Goal: Task Accomplishment & Management: Complete application form

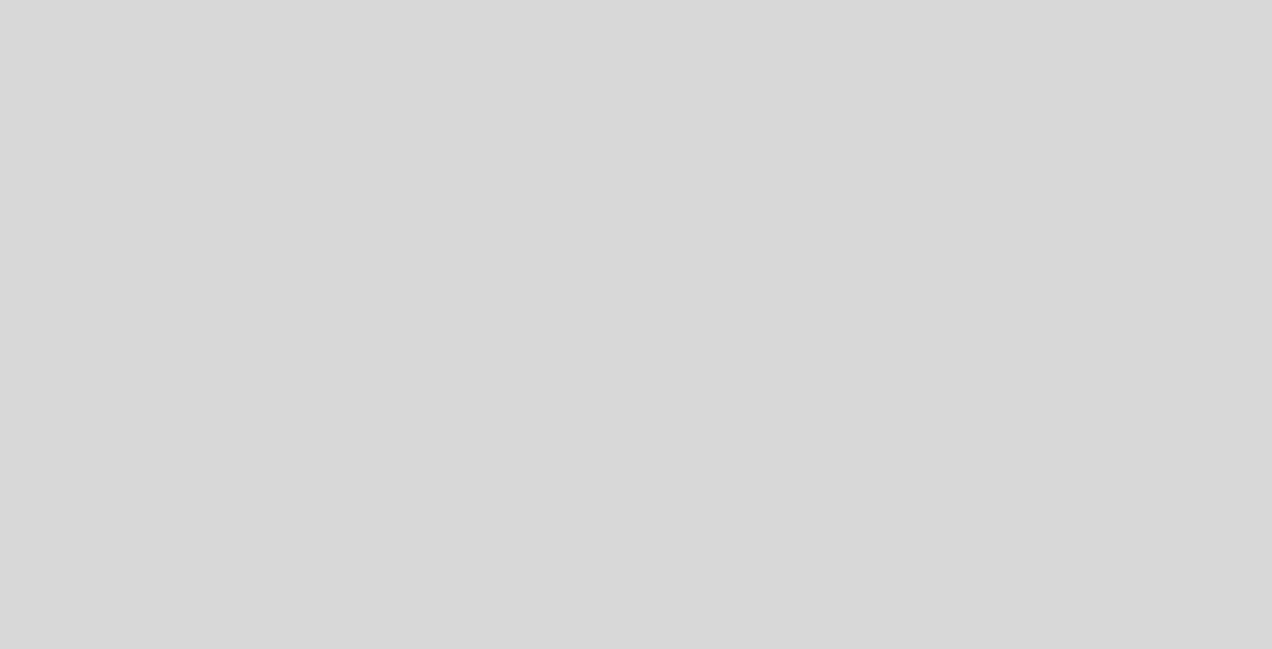
select select "pt"
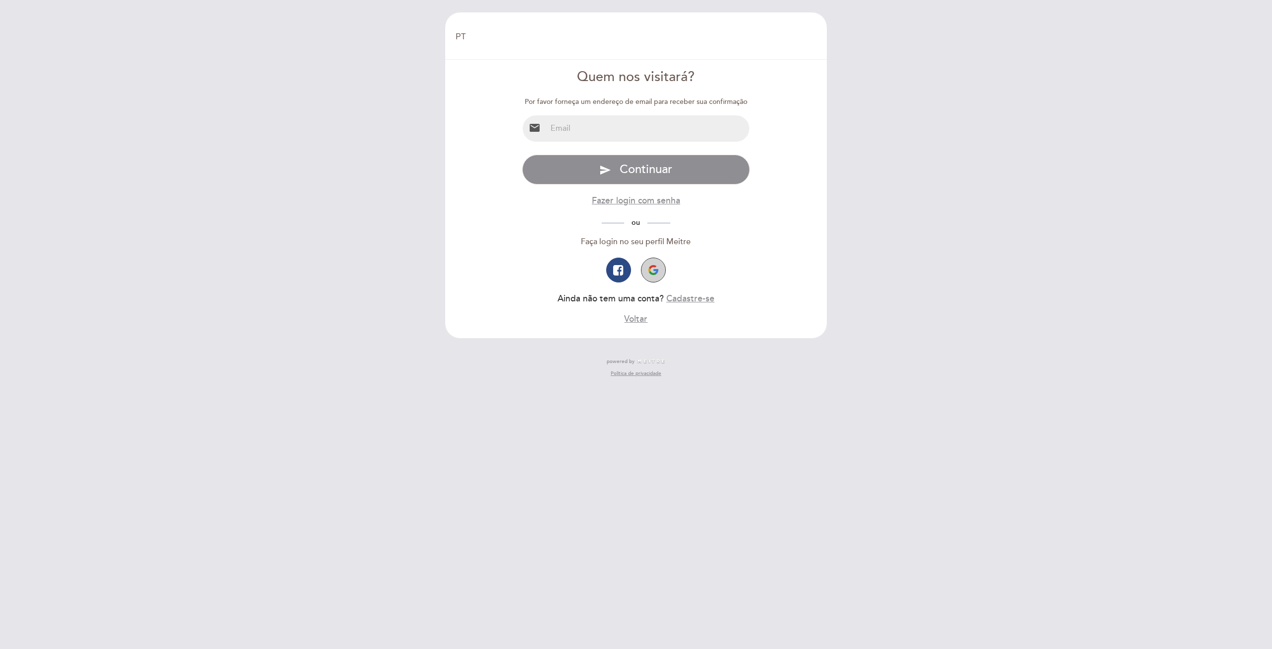
click at [659, 268] on button "button" at bounding box center [653, 269] width 25 height 25
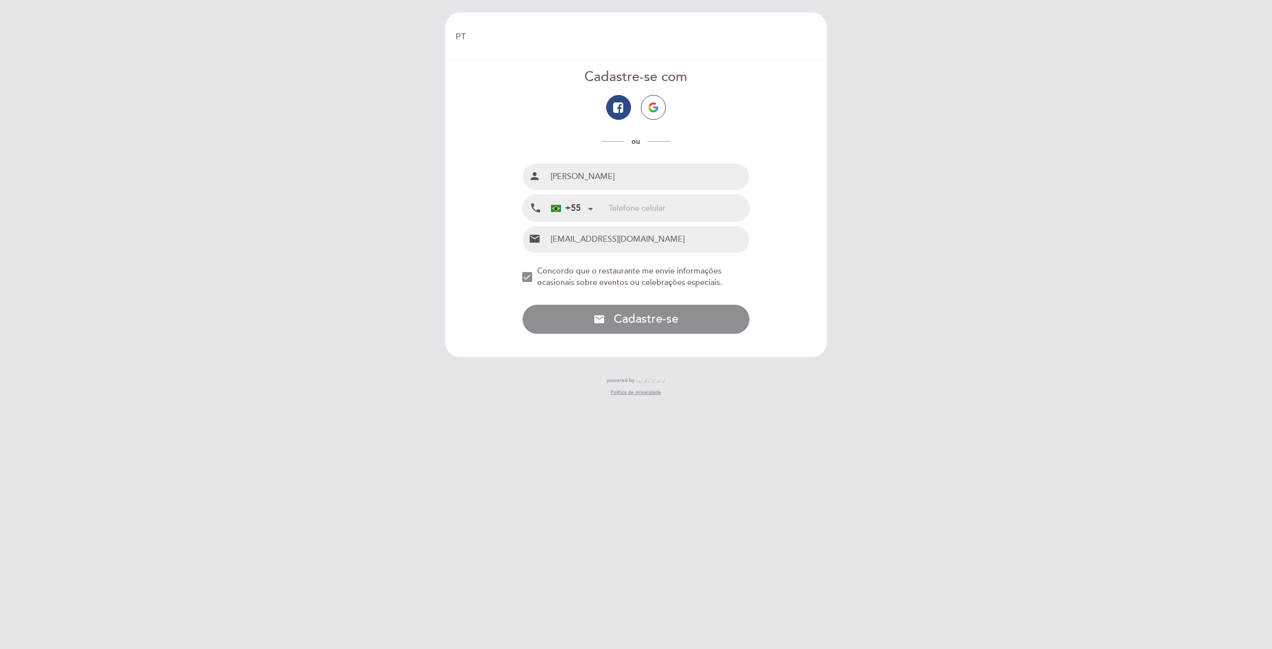
click at [640, 212] on input "tel" at bounding box center [679, 208] width 141 height 26
type input "27992359697"
click at [488, 278] on form "Cadastre-se com ou Nome completo person [PERSON_NAME] Telefone celular local_ph…" at bounding box center [636, 201] width 368 height 266
click at [531, 275] on div "NEW_MODAL_AGREE_RESTAURANT_SEND_OCCASIONAL_INFO" at bounding box center [527, 277] width 10 height 10
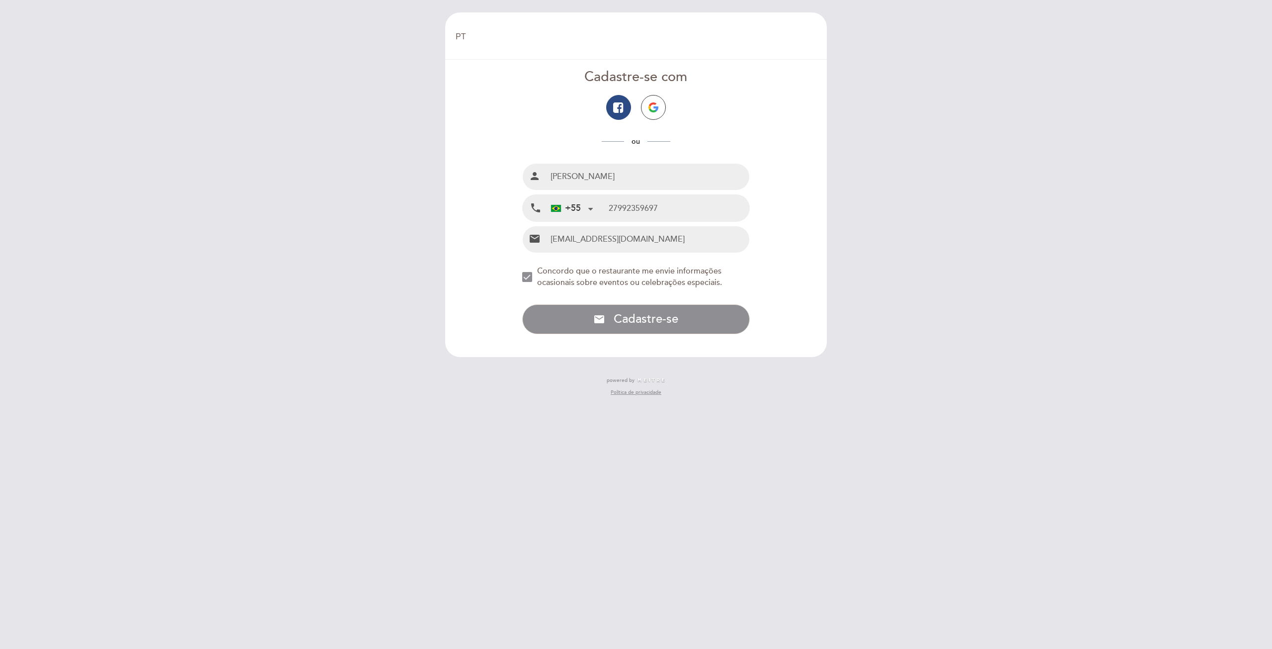
click at [527, 274] on div "NEW_MODAL_AGREE_RESTAURANT_SEND_OCCASIONAL_INFO" at bounding box center [527, 277] width 10 height 10
click at [527, 277] on div "NEW_MODAL_AGREE_RESTAURANT_SEND_OCCASIONAL_INFO" at bounding box center [527, 277] width 10 height 10
click at [527, 276] on div "NEW_MODAL_AGREE_RESTAURANT_SEND_OCCASIONAL_INFO" at bounding box center [527, 277] width 10 height 10
click at [595, 319] on icon "email" at bounding box center [599, 319] width 12 height 12
